Goal: Information Seeking & Learning: Learn about a topic

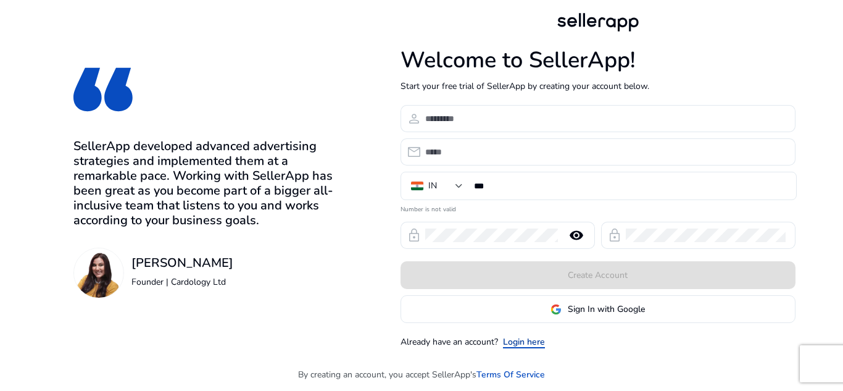
click at [533, 343] on link "Login here" at bounding box center [524, 341] width 42 height 13
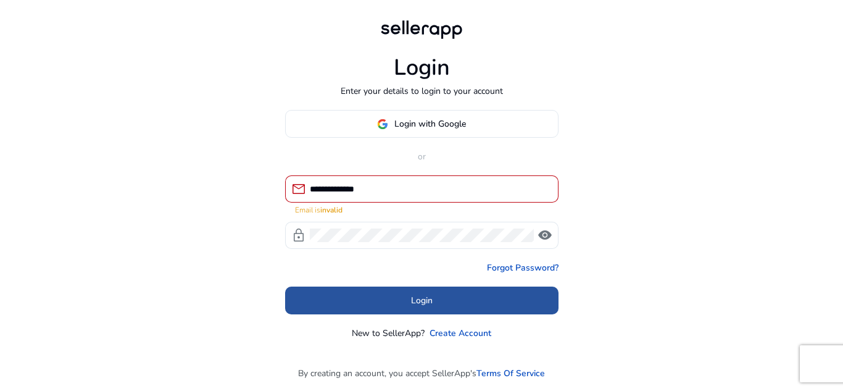
click at [412, 294] on span "Login" at bounding box center [422, 300] width 22 height 13
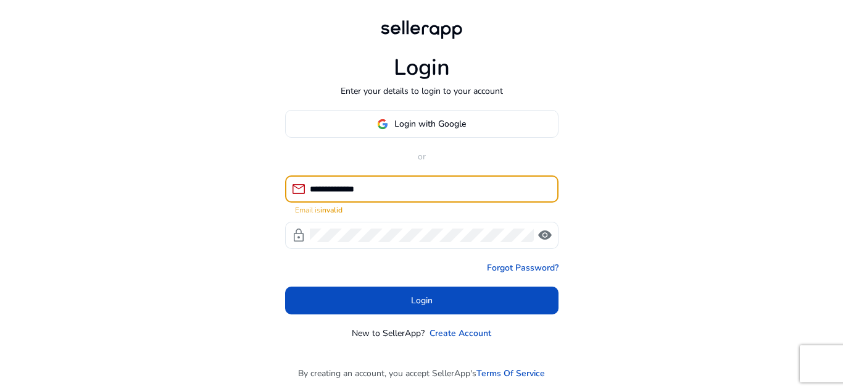
click at [388, 186] on input "**********" at bounding box center [429, 189] width 239 height 14
type input "*"
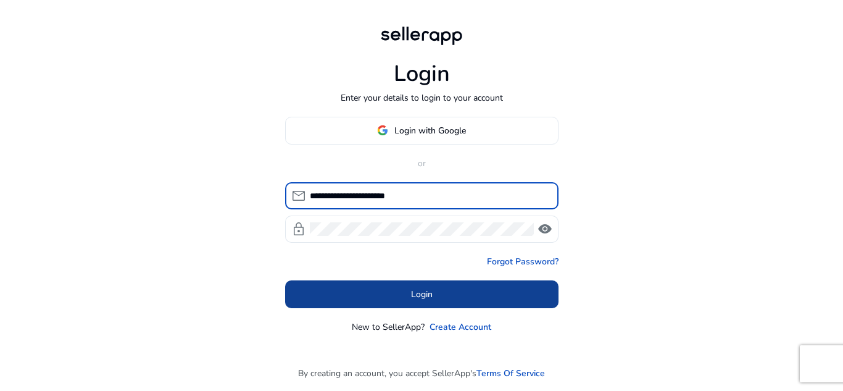
type input "**********"
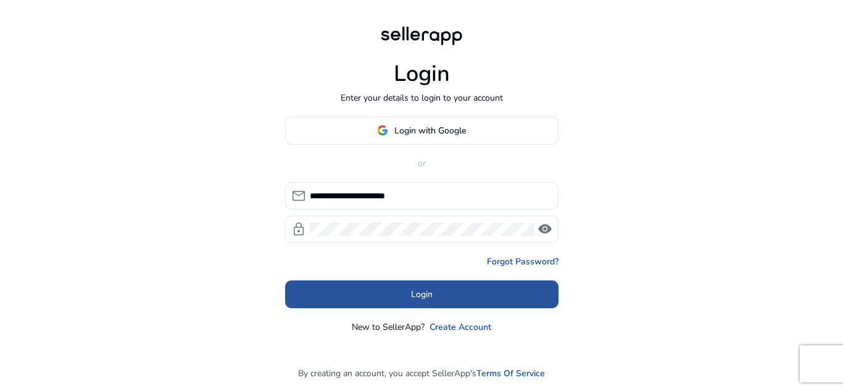
click at [409, 288] on span at bounding box center [421, 294] width 273 height 30
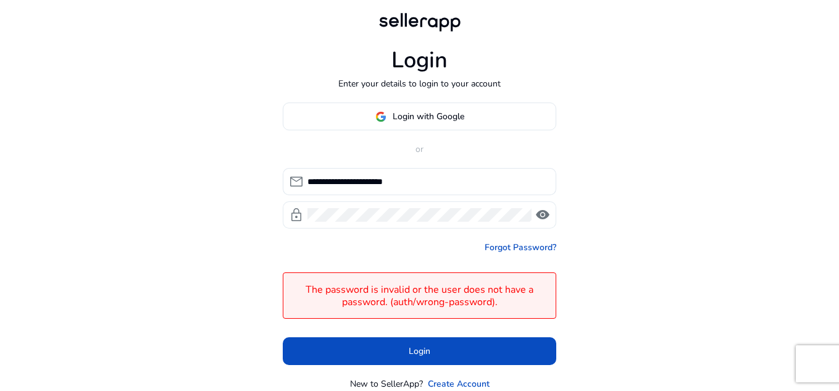
click at [539, 215] on span "visibility" at bounding box center [542, 214] width 15 height 15
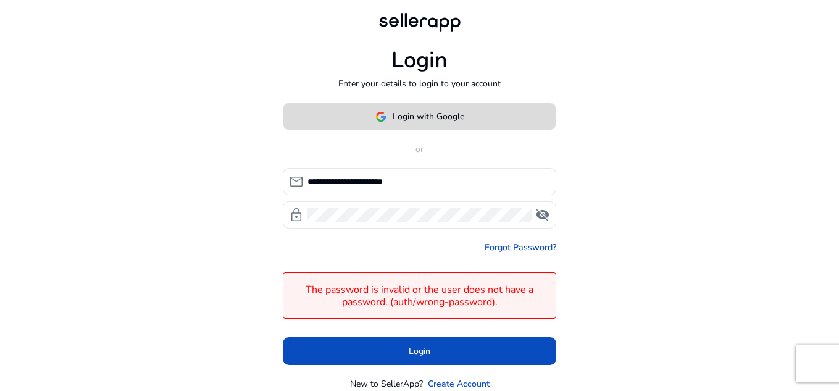
click at [431, 120] on span "Login with Google" at bounding box center [429, 116] width 72 height 13
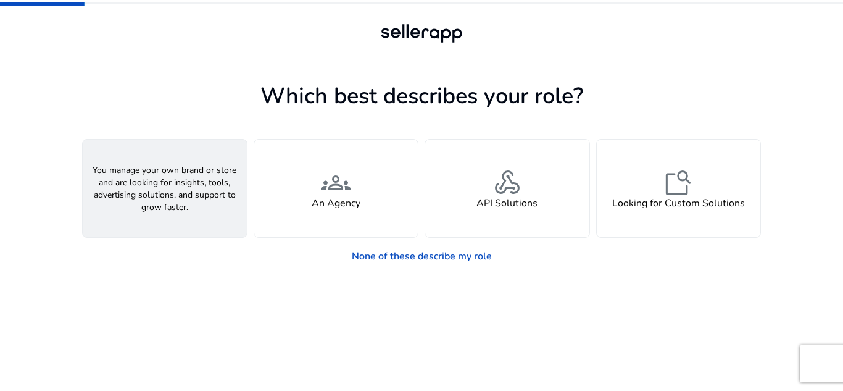
click at [172, 180] on span "person" at bounding box center [165, 183] width 30 height 30
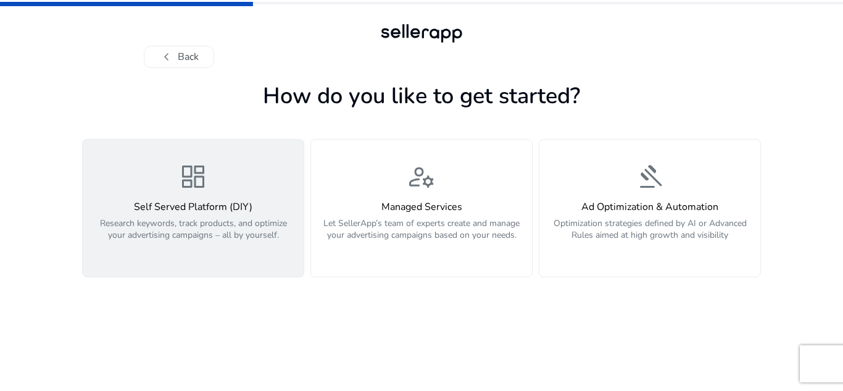
click at [260, 233] on p "Research keywords, track products, and optimize your advertising campaigns – al…" at bounding box center [193, 235] width 206 height 37
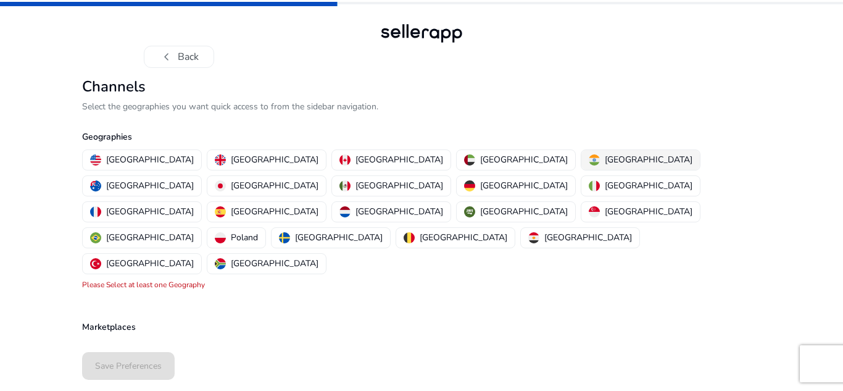
click at [581, 151] on button "[GEOGRAPHIC_DATA]" at bounding box center [640, 160] width 119 height 20
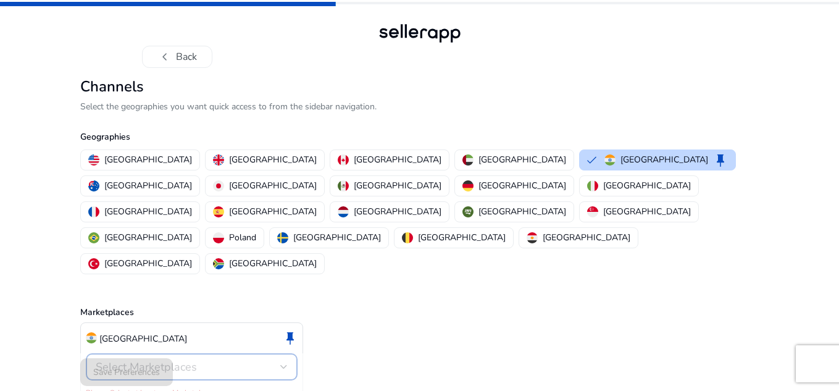
click at [284, 364] on div at bounding box center [283, 366] width 7 height 5
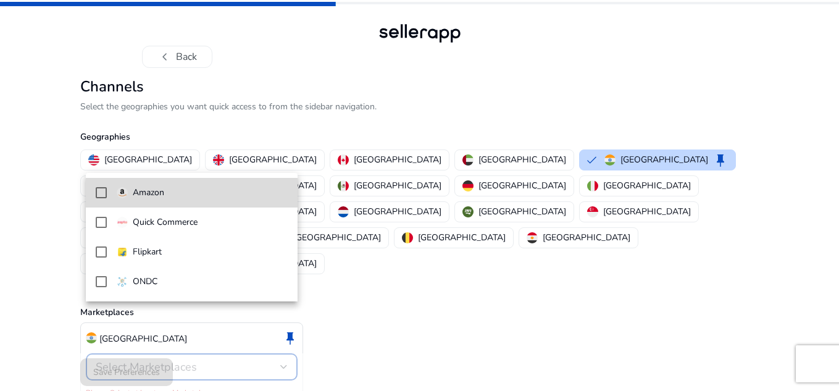
click at [189, 197] on span "Amazon" at bounding box center [202, 193] width 171 height 14
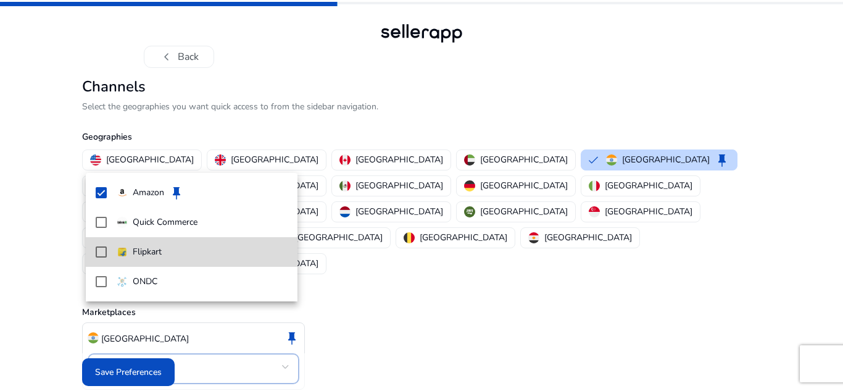
click at [109, 248] on mat-option "Flipkart" at bounding box center [192, 252] width 212 height 30
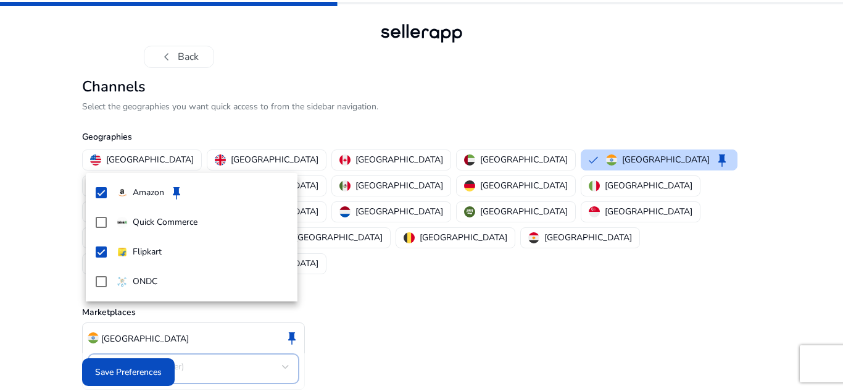
click at [284, 317] on div at bounding box center [421, 195] width 843 height 391
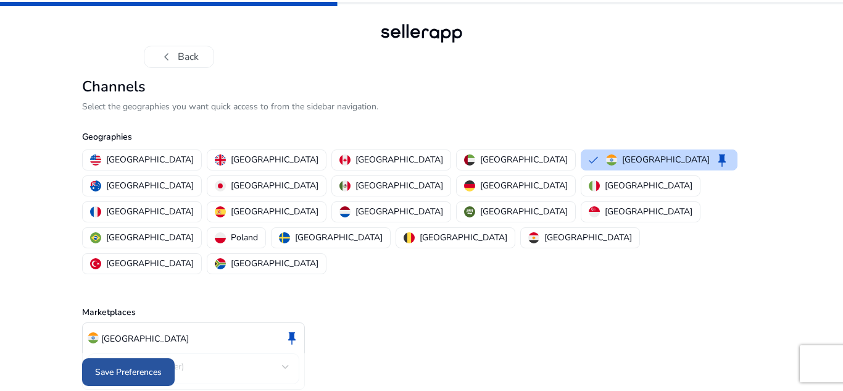
click at [157, 365] on span "Save Preferences" at bounding box center [128, 371] width 67 height 13
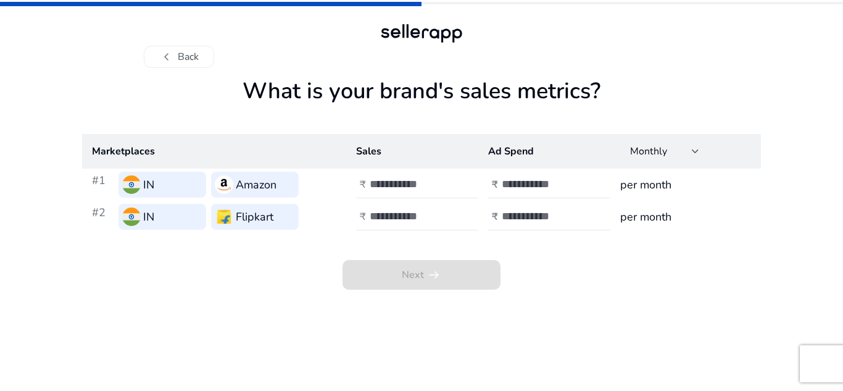
click at [394, 185] on input "number" at bounding box center [411, 184] width 83 height 14
type input "****"
click at [385, 217] on input "number" at bounding box center [411, 216] width 83 height 14
type input "*****"
click at [530, 188] on input "number" at bounding box center [543, 184] width 83 height 14
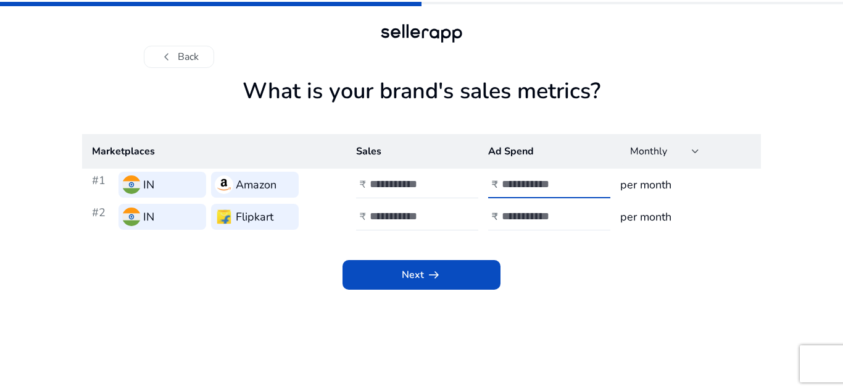
type input "****"
click at [523, 216] on input "number" at bounding box center [543, 216] width 83 height 14
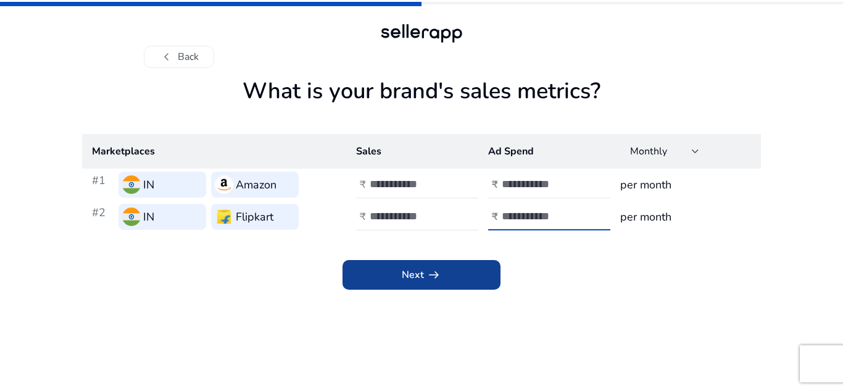
type input "****"
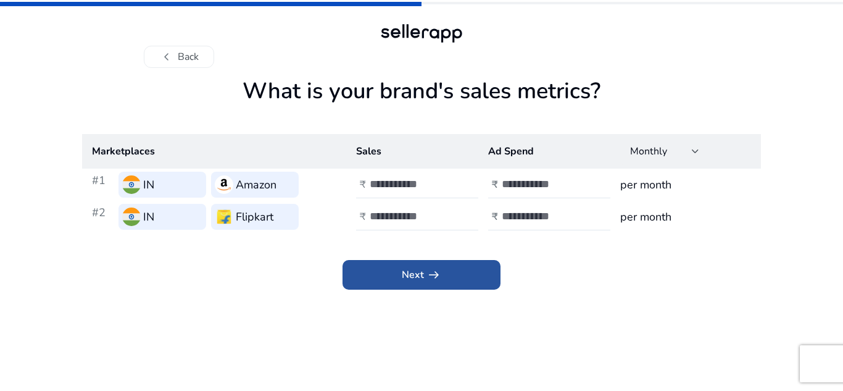
click at [462, 266] on span at bounding box center [422, 275] width 158 height 30
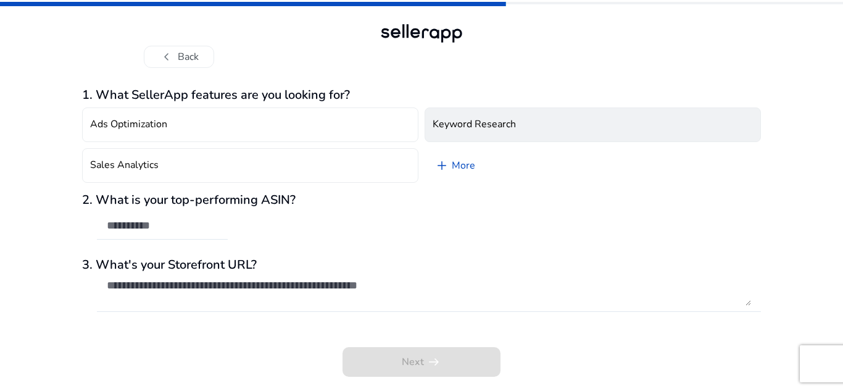
click at [492, 125] on h4 "Keyword Research" at bounding box center [474, 125] width 83 height 12
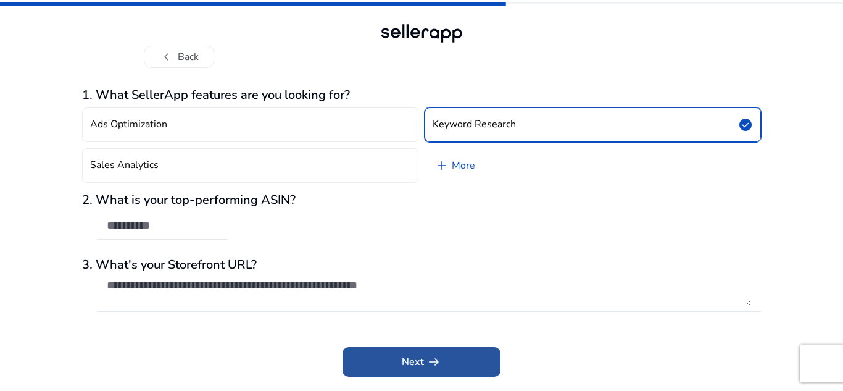
click at [439, 370] on span at bounding box center [422, 362] width 158 height 30
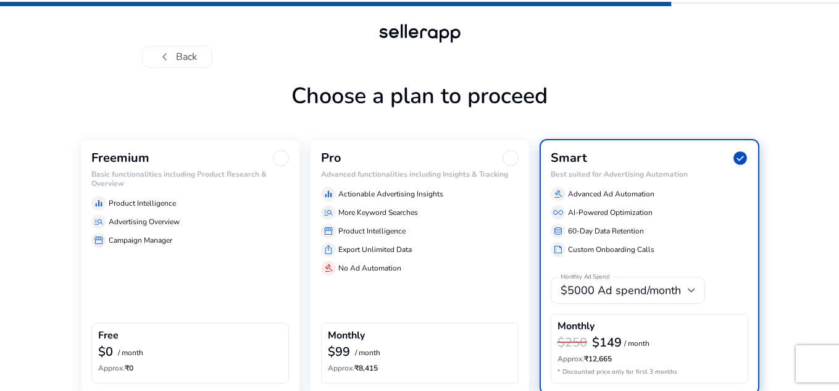
click at [280, 164] on div at bounding box center [281, 158] width 16 height 16
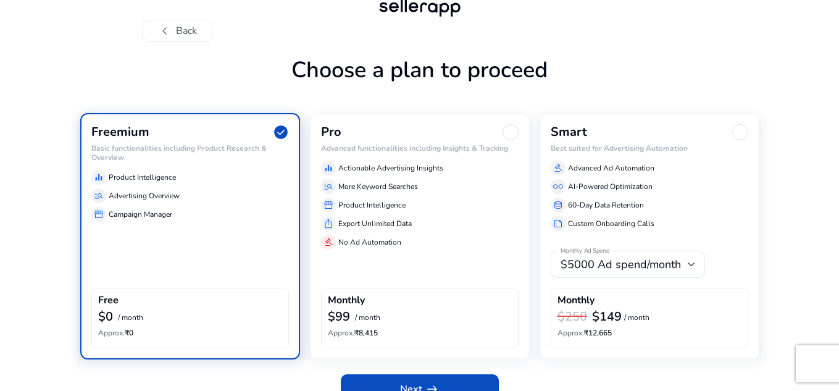
scroll to position [49, 0]
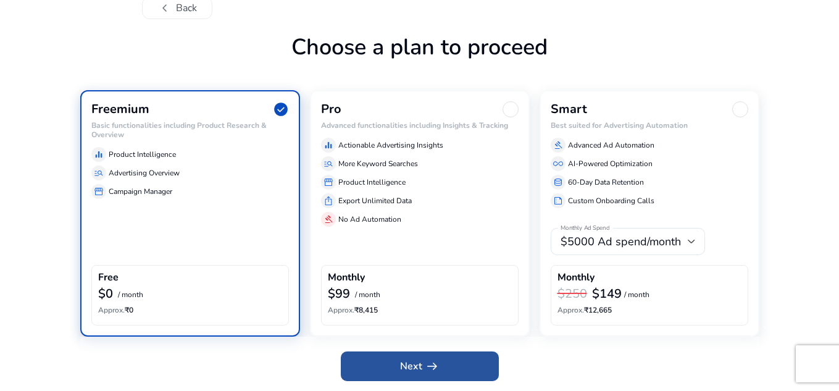
click at [469, 363] on span at bounding box center [420, 366] width 158 height 30
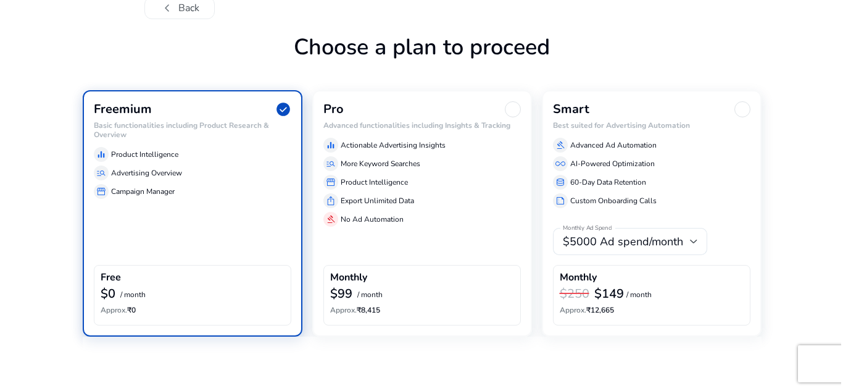
scroll to position [0, 0]
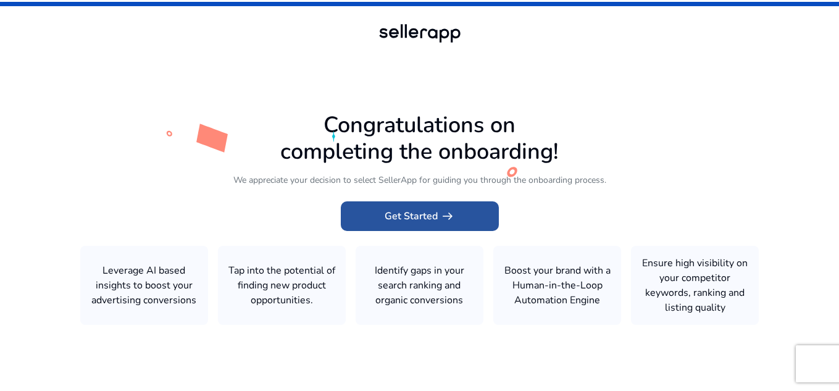
click at [443, 218] on span "arrow_right_alt" at bounding box center [447, 216] width 15 height 15
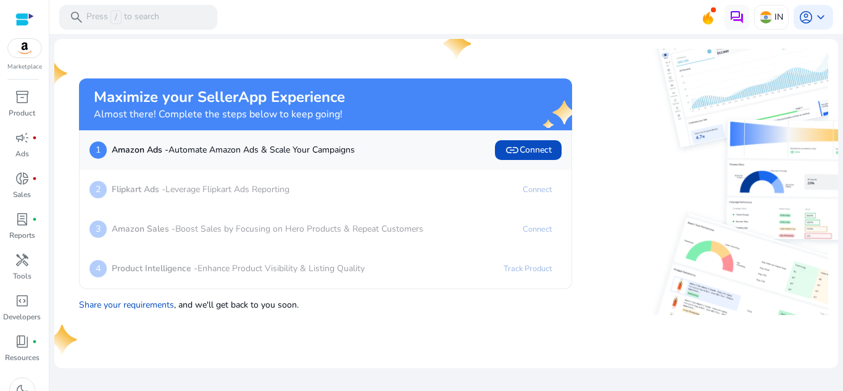
click at [623, 166] on div at bounding box center [705, 182] width 246 height 266
click at [45, 55] on div "Marketplace" at bounding box center [24, 36] width 49 height 72
drag, startPoint x: 45, startPoint y: 55, endPoint x: 48, endPoint y: 27, distance: 27.9
click at [48, 27] on div "Marketplace" at bounding box center [24, 36] width 49 height 72
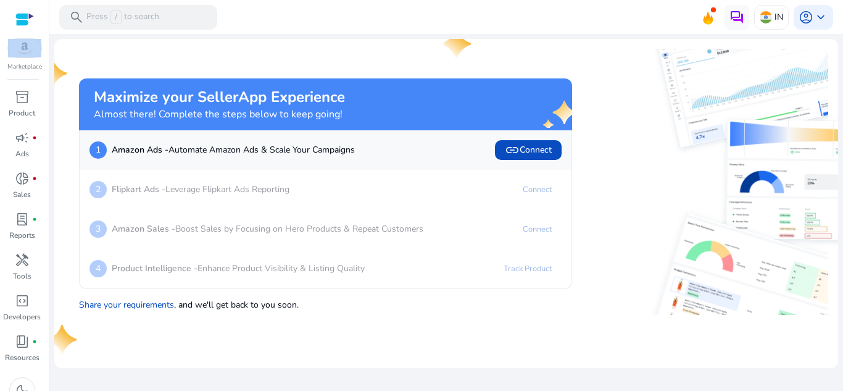
click at [48, 27] on div "Marketplace" at bounding box center [24, 36] width 49 height 72
click at [531, 145] on span "link Connect" at bounding box center [528, 150] width 47 height 15
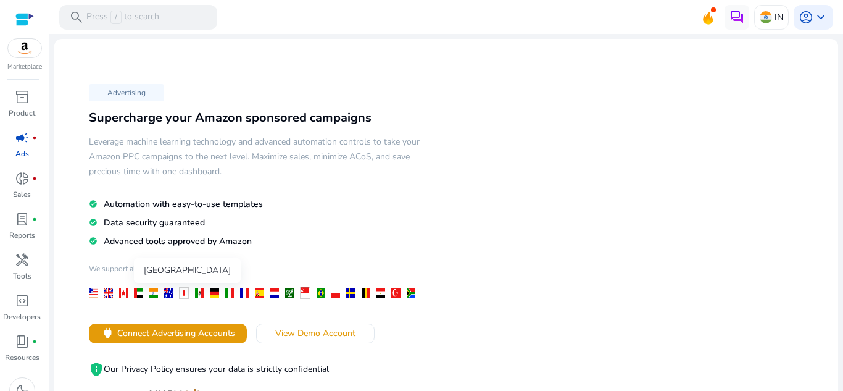
click at [155, 291] on div at bounding box center [153, 293] width 9 height 10
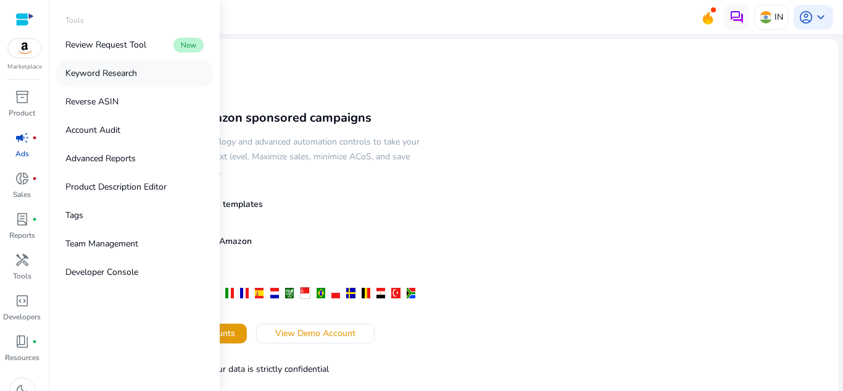
click at [128, 71] on p "Keyword Research" at bounding box center [101, 73] width 72 height 13
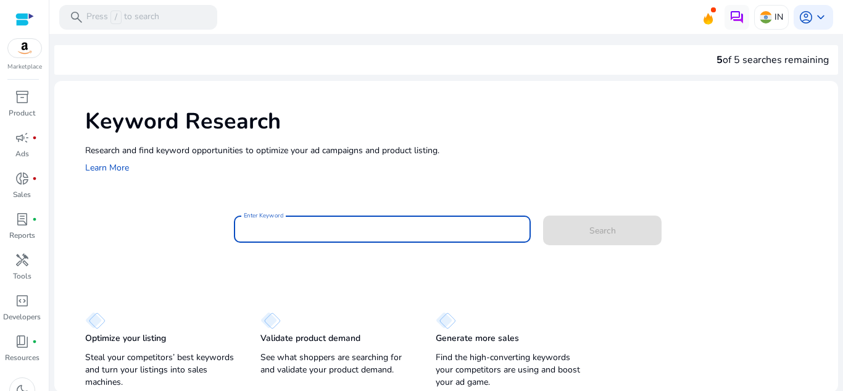
click at [290, 223] on input "Enter Keyword" at bounding box center [383, 229] width 278 height 14
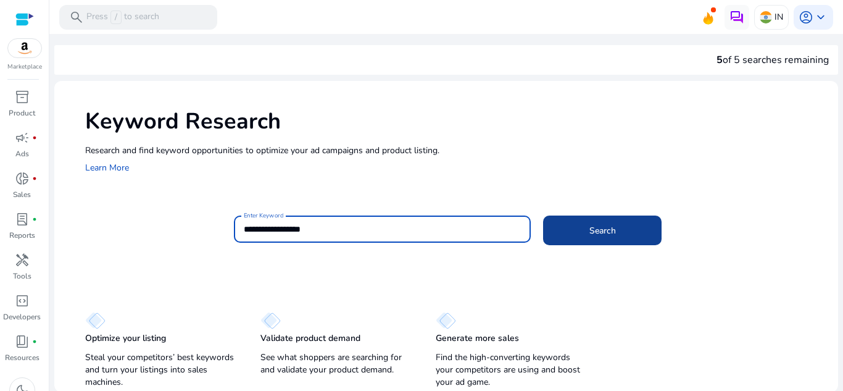
type input "**********"
click at [596, 237] on span at bounding box center [602, 230] width 119 height 30
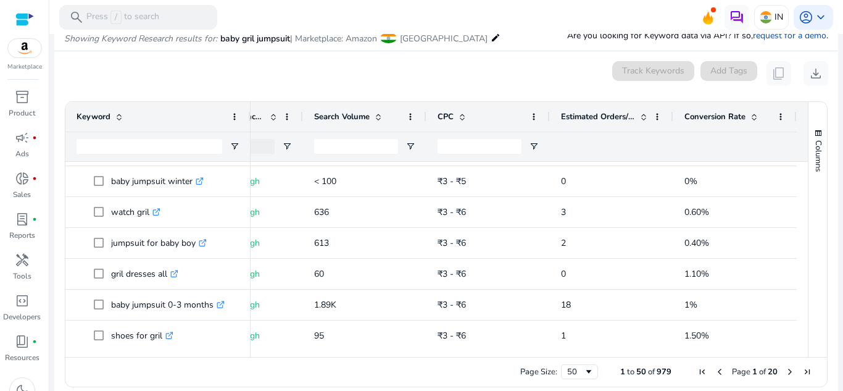
scroll to position [483, 0]
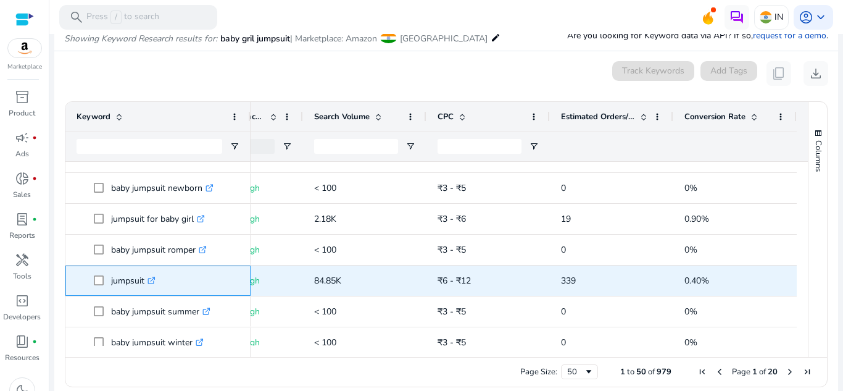
click at [154, 281] on icon ".st0{fill:#2c8af8}" at bounding box center [152, 281] width 8 height 8
click at [107, 279] on span at bounding box center [102, 280] width 17 height 25
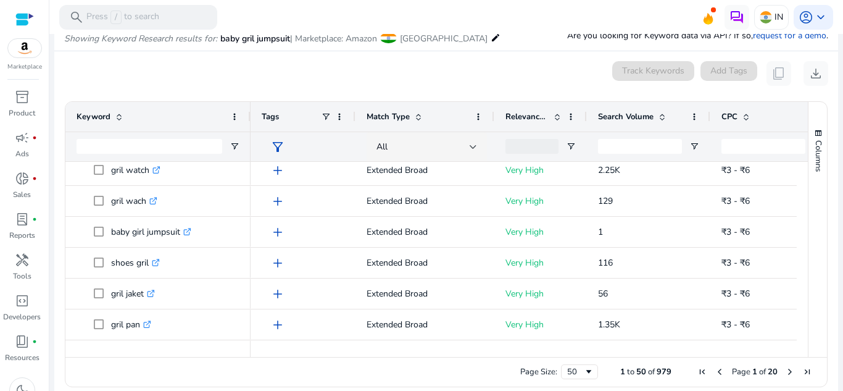
scroll to position [0, 0]
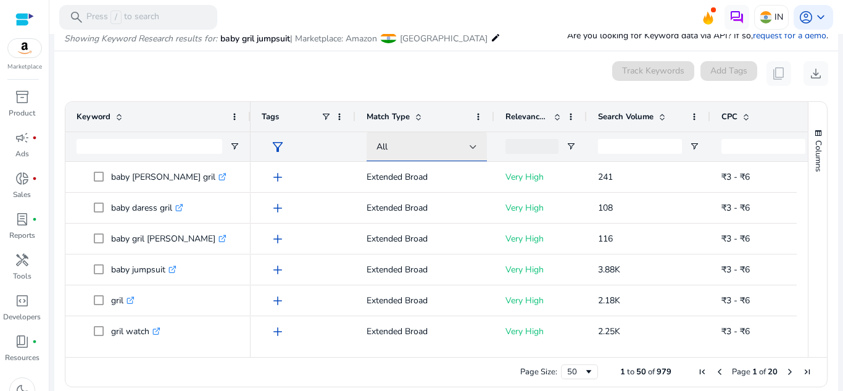
click at [473, 146] on div at bounding box center [473, 146] width 7 height 5
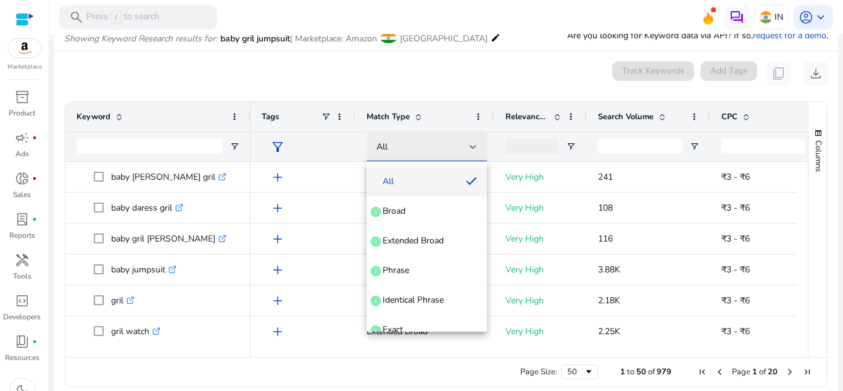
click at [473, 146] on div at bounding box center [421, 195] width 843 height 391
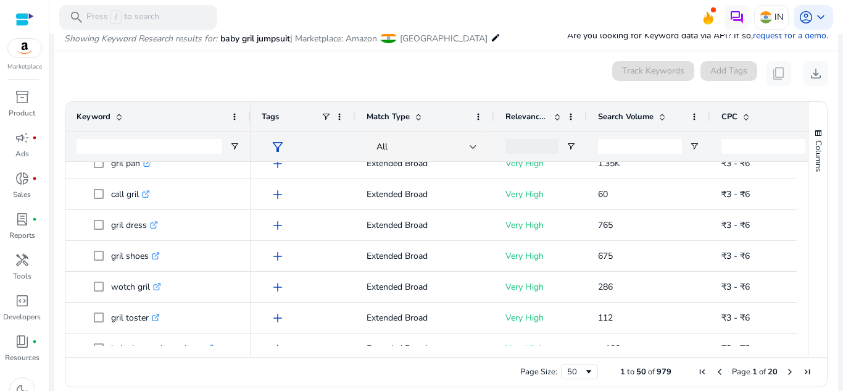
scroll to position [483, 0]
